Goal: Check status

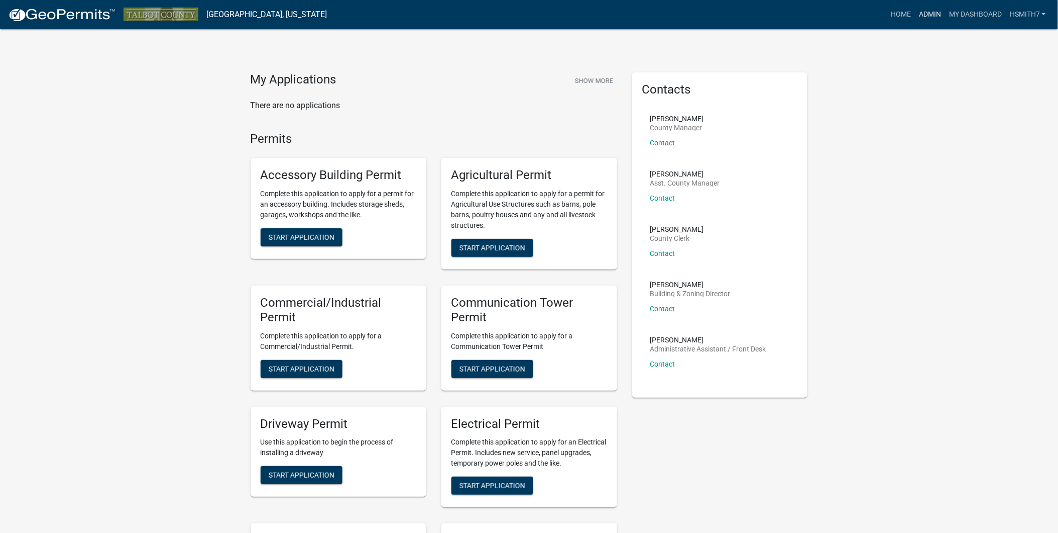
click at [931, 8] on link "Admin" at bounding box center [930, 14] width 30 height 19
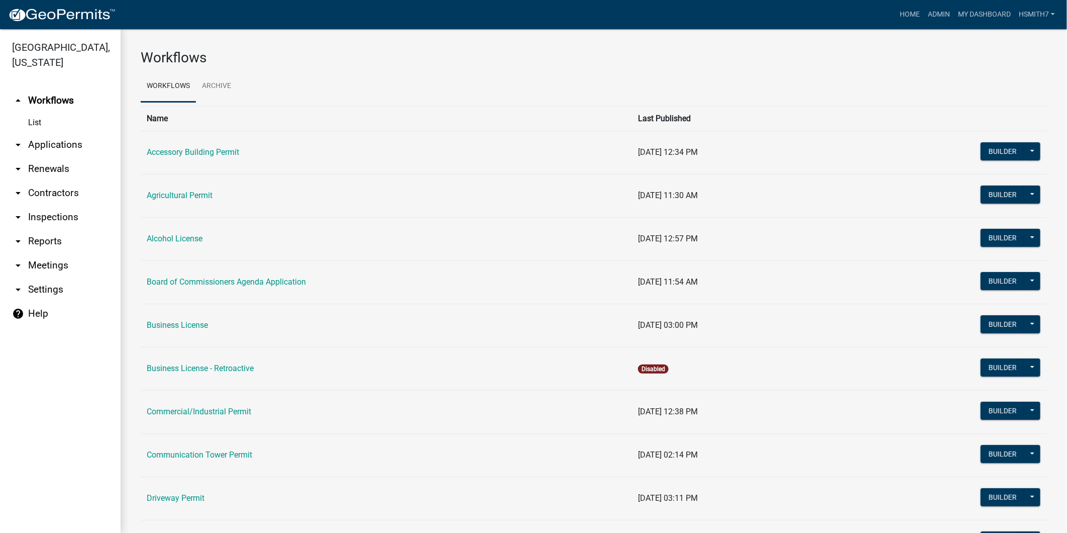
click at [66, 143] on link "arrow_drop_down Applications" at bounding box center [60, 145] width 121 height 24
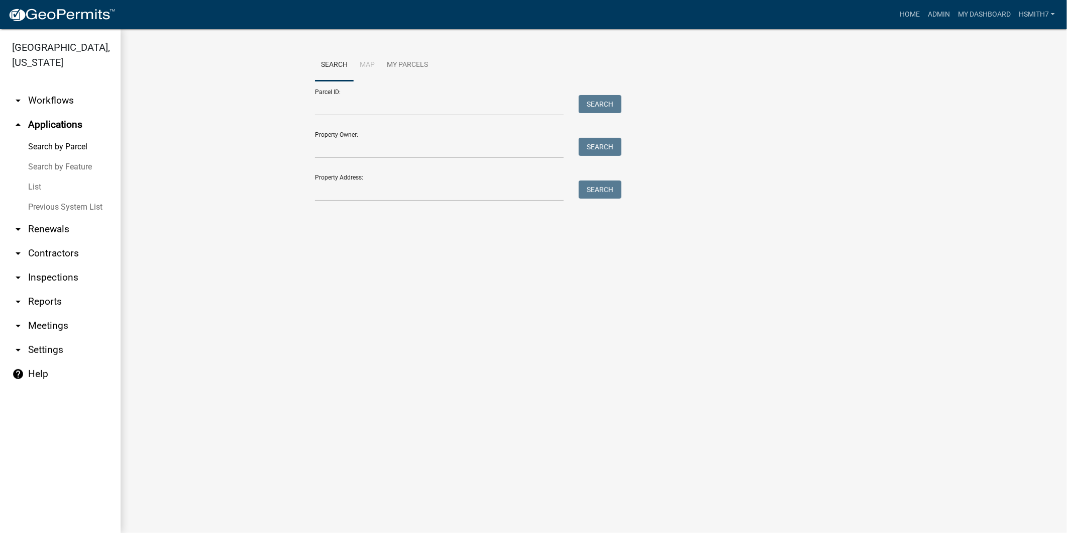
click at [29, 189] on link "List" at bounding box center [60, 187] width 121 height 20
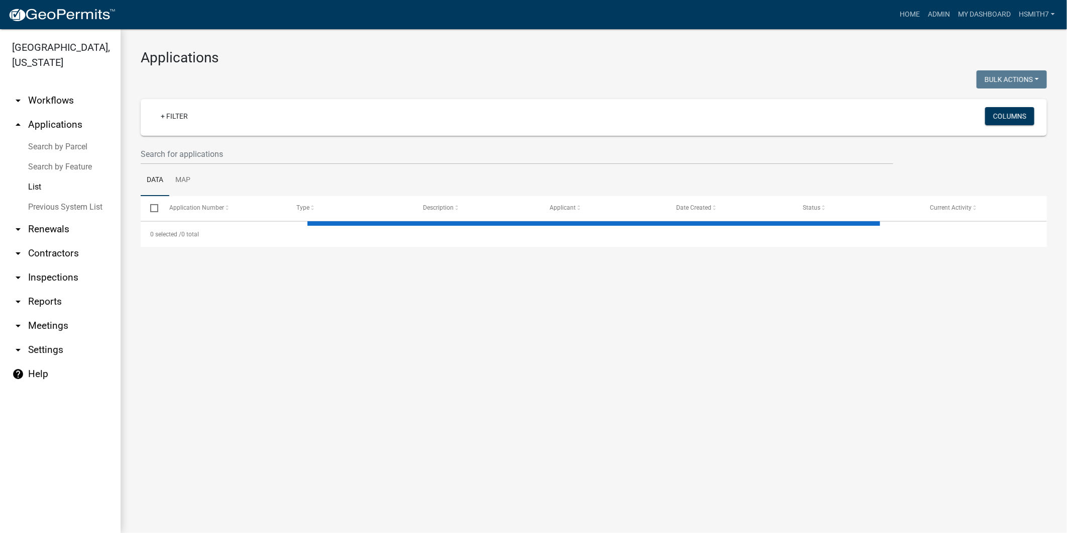
select select "3: 100"
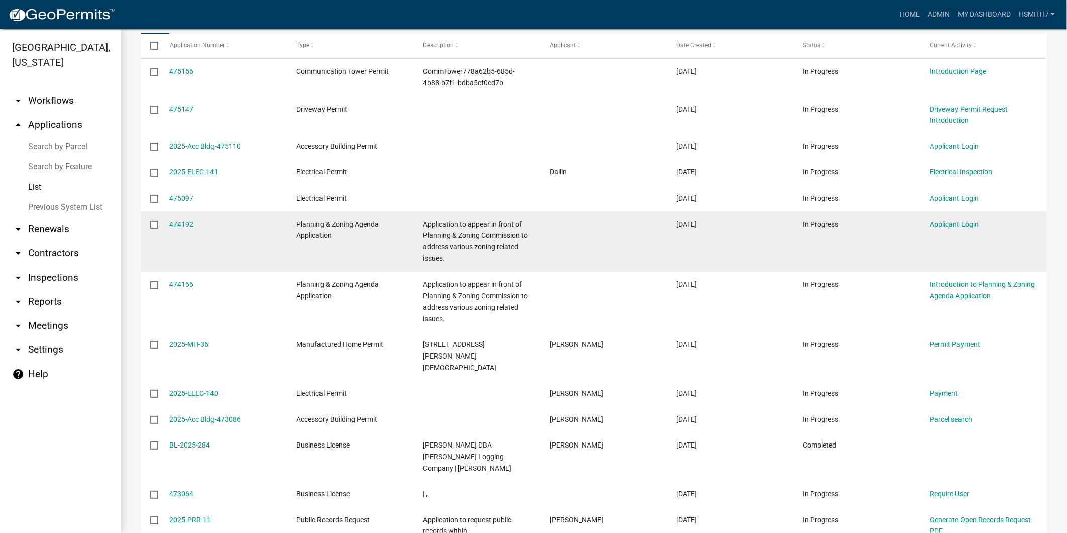
scroll to position [56, 0]
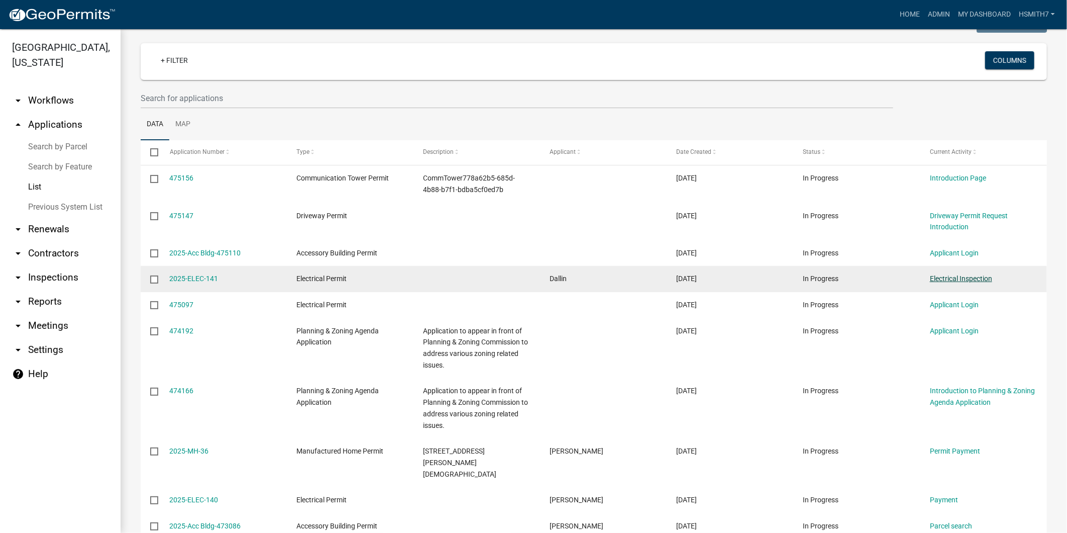
click at [940, 279] on link "Electrical Inspection" at bounding box center [961, 278] width 62 height 8
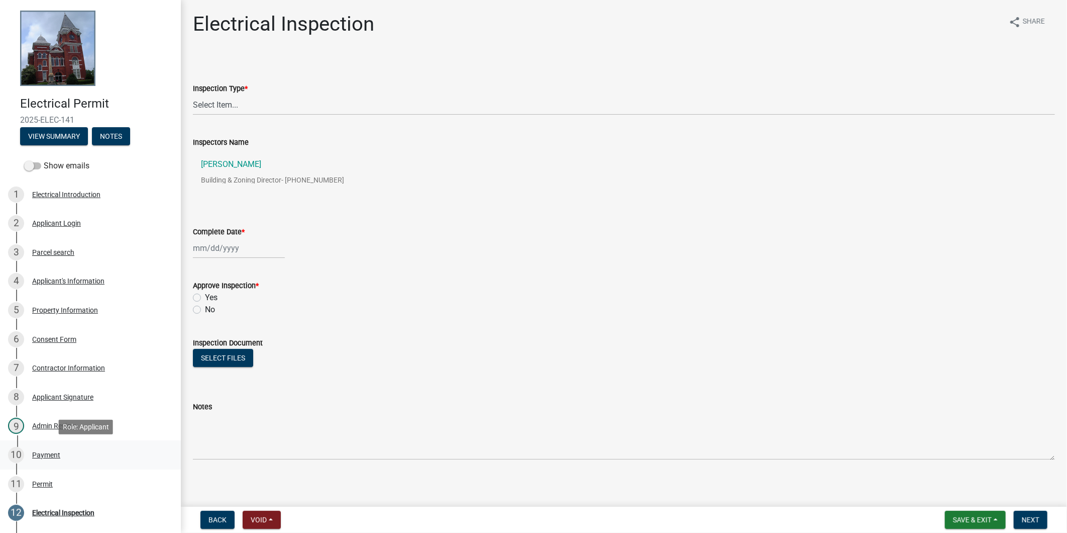
click at [71, 456] on div "10 Payment" at bounding box center [86, 455] width 157 height 16
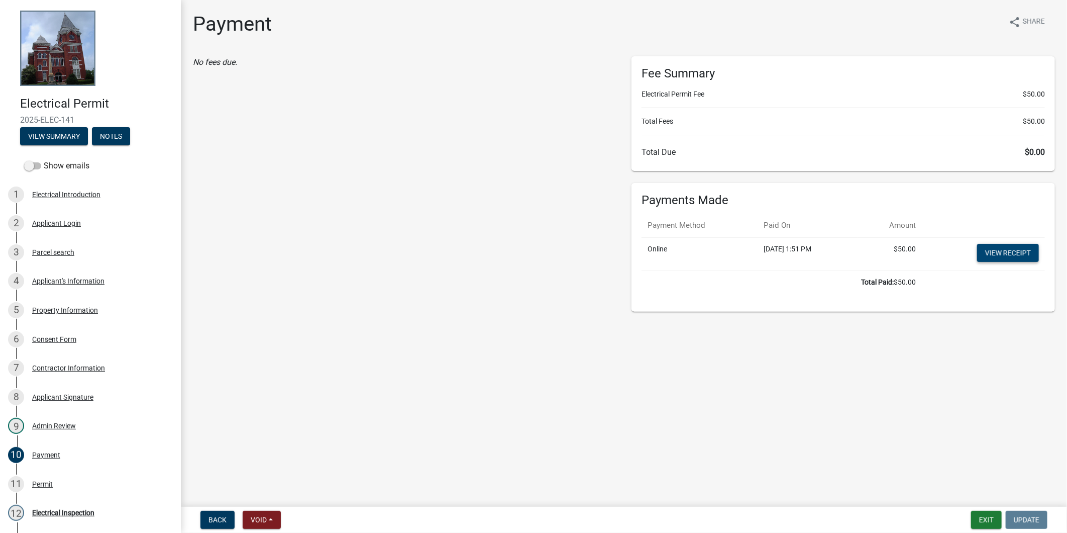
click at [993, 249] on link "View receipt" at bounding box center [1008, 253] width 62 height 18
click at [74, 479] on div "11 Permit" at bounding box center [86, 484] width 157 height 16
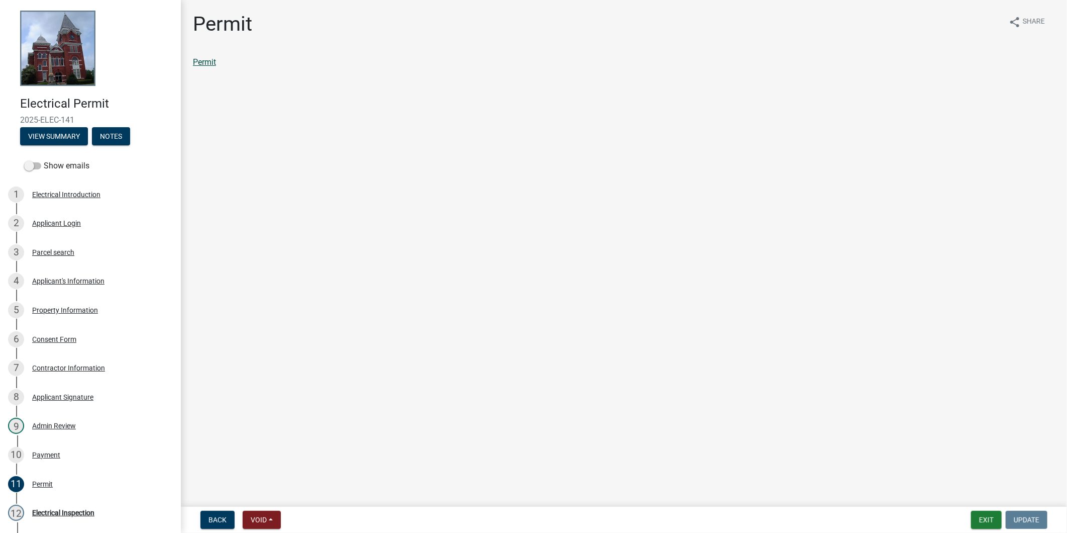
click at [201, 62] on link "Permit" at bounding box center [204, 62] width 23 height 10
